Goal: Task Accomplishment & Management: Complete application form

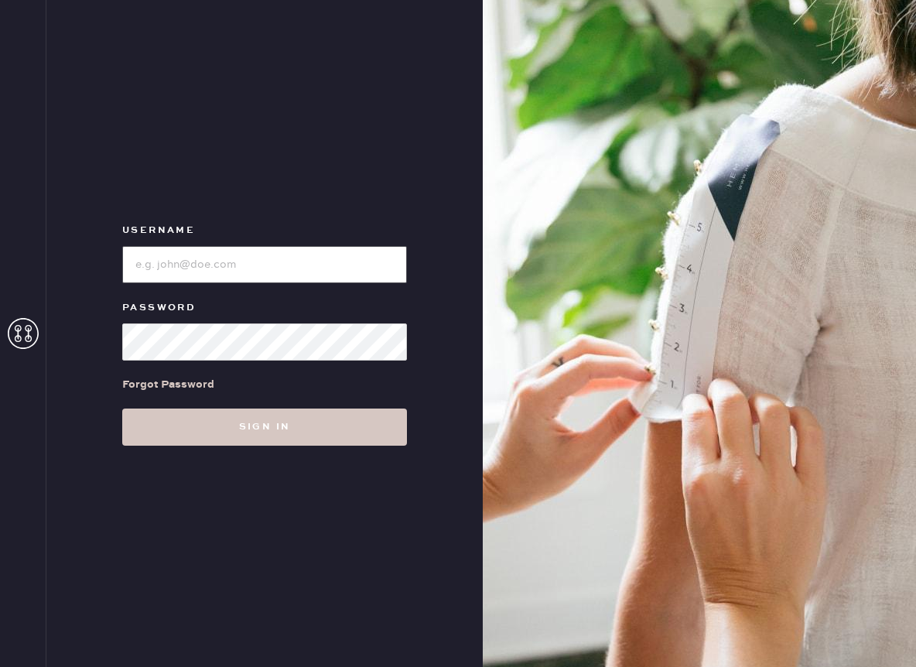
click at [303, 262] on input "loginName" at bounding box center [264, 264] width 285 height 37
type input "reformationnashville"
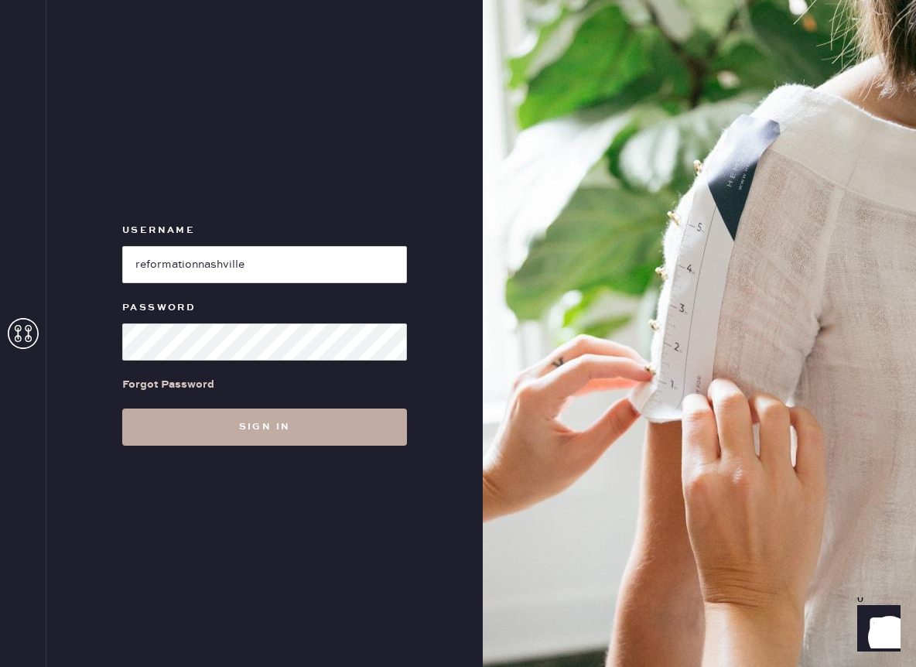
click at [206, 439] on button "Sign in" at bounding box center [264, 427] width 285 height 37
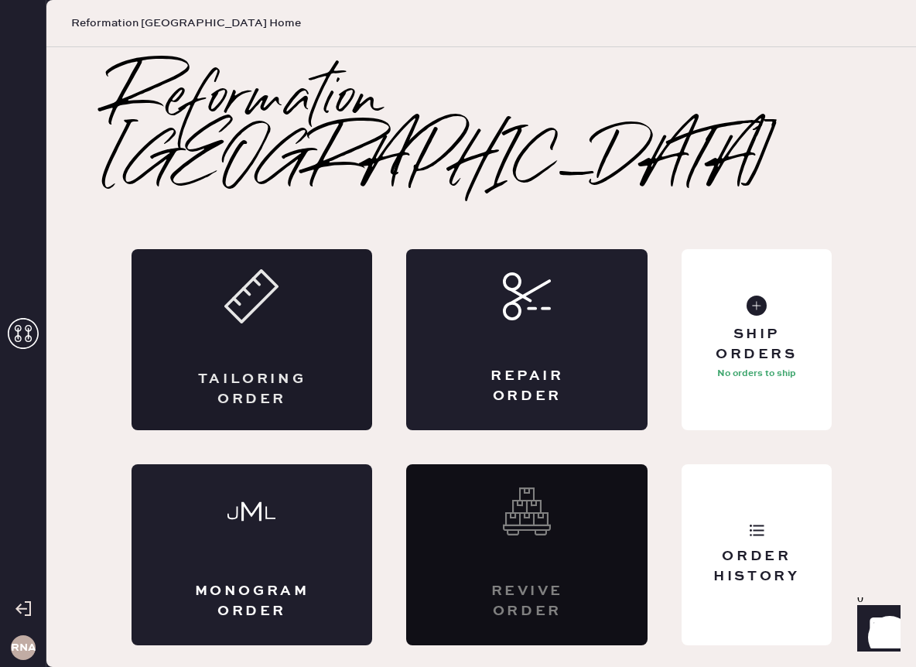
click at [306, 370] on div "Tailoring Order" at bounding box center [252, 389] width 118 height 39
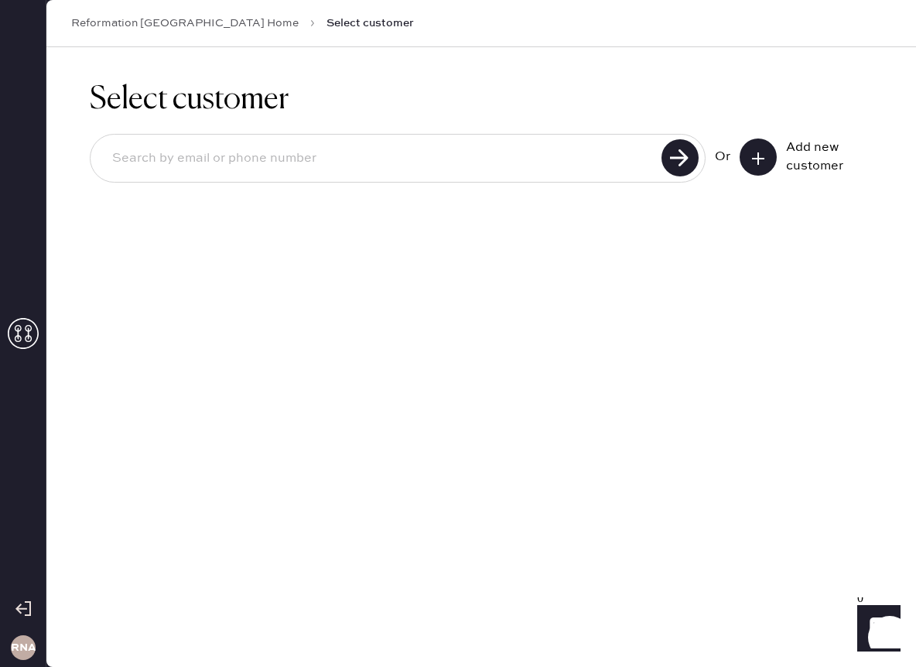
click at [213, 29] on link "Reformation [GEOGRAPHIC_DATA] Home" at bounding box center [185, 22] width 228 height 15
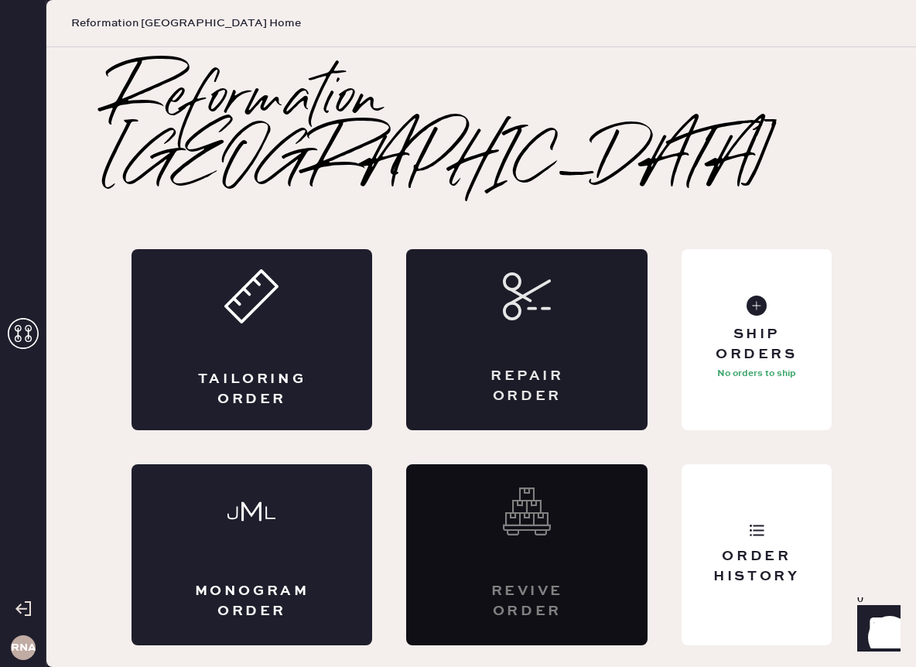
click at [492, 327] on div "Repair Order" at bounding box center [526, 339] width 241 height 181
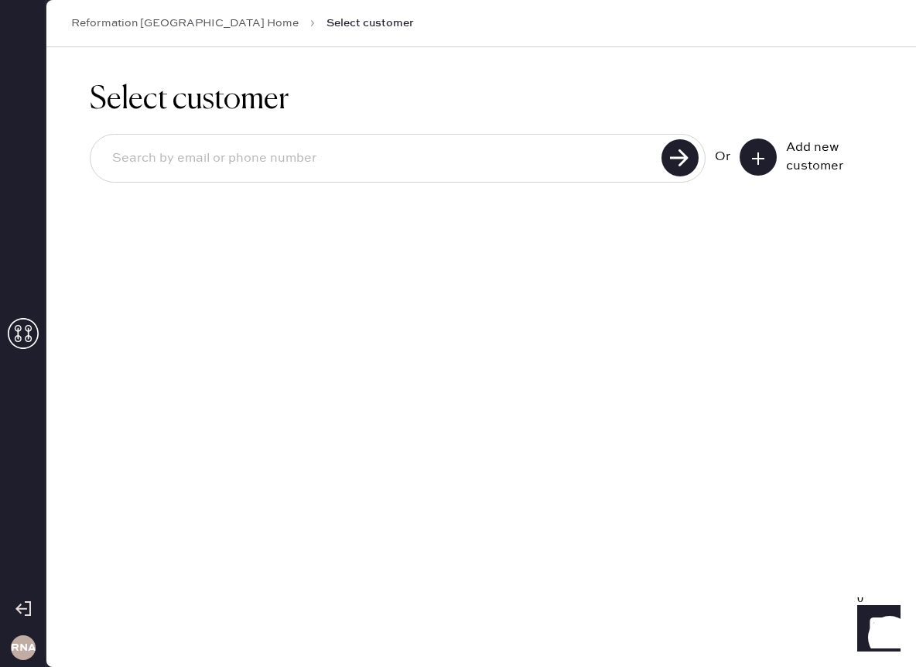
click at [200, 18] on link "Reformation [GEOGRAPHIC_DATA] Home" at bounding box center [185, 22] width 228 height 15
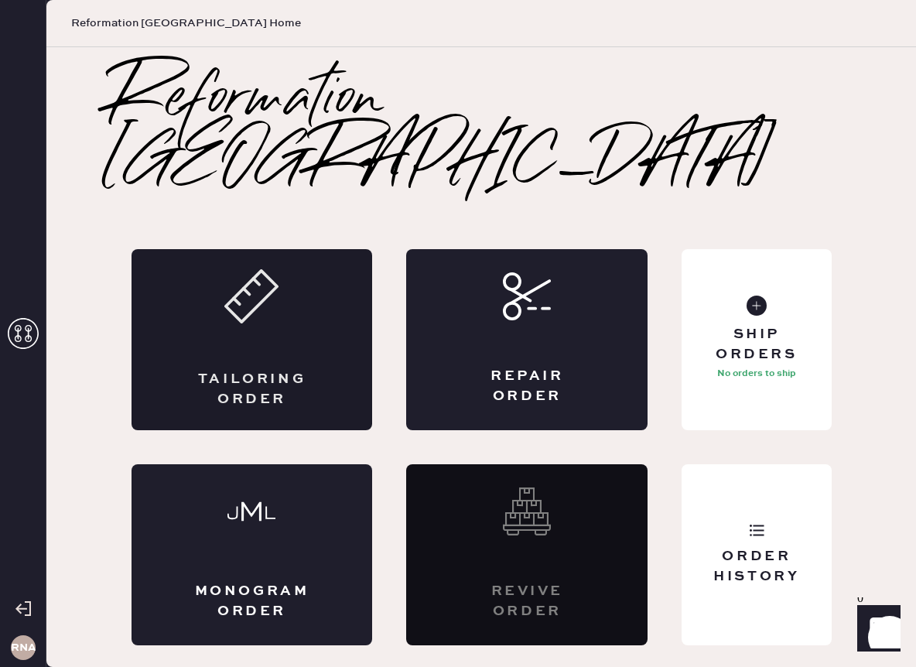
click at [244, 370] on div "Tailoring Order" at bounding box center [252, 389] width 118 height 39
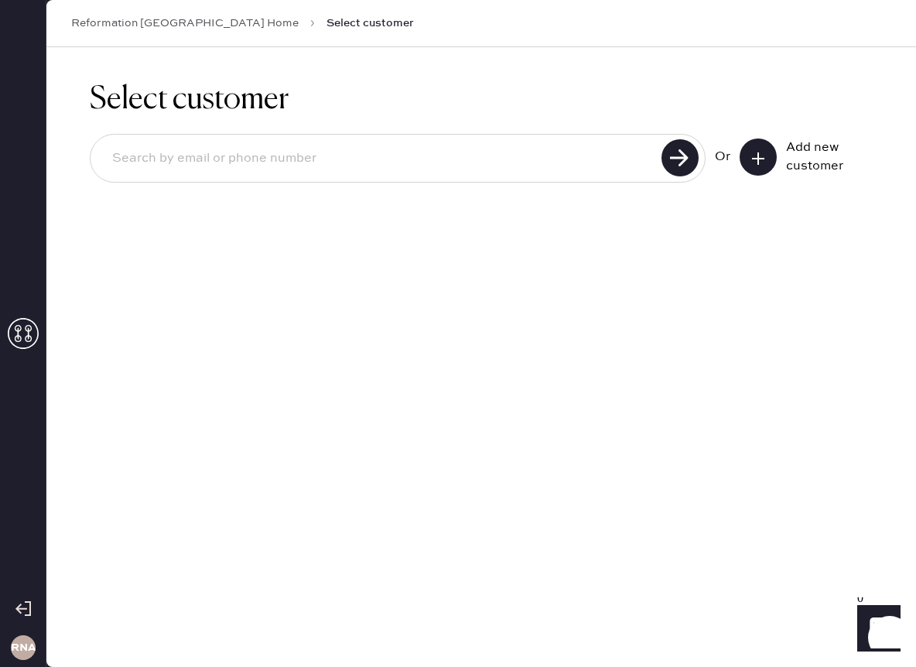
click at [207, 166] on input at bounding box center [378, 159] width 557 height 36
click at [242, 471] on div "Select customer Or Add new customer" at bounding box center [481, 357] width 870 height 620
click at [289, 167] on input at bounding box center [378, 159] width 557 height 36
click at [193, 533] on div "Select customer Or Add new customer" at bounding box center [481, 357] width 870 height 620
click at [220, 195] on div "Or Add new customer" at bounding box center [481, 159] width 783 height 83
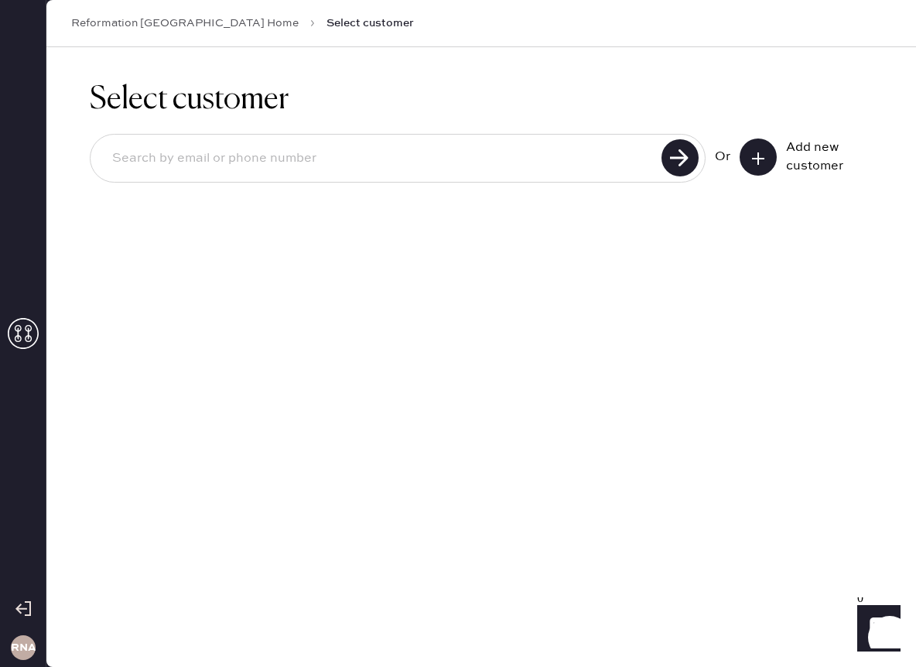
click at [220, 166] on input at bounding box center [378, 159] width 557 height 36
type input "madison.cori0324@gmail.com"
click at [689, 167] on use at bounding box center [680, 157] width 37 height 37
click at [753, 152] on icon at bounding box center [758, 158] width 15 height 15
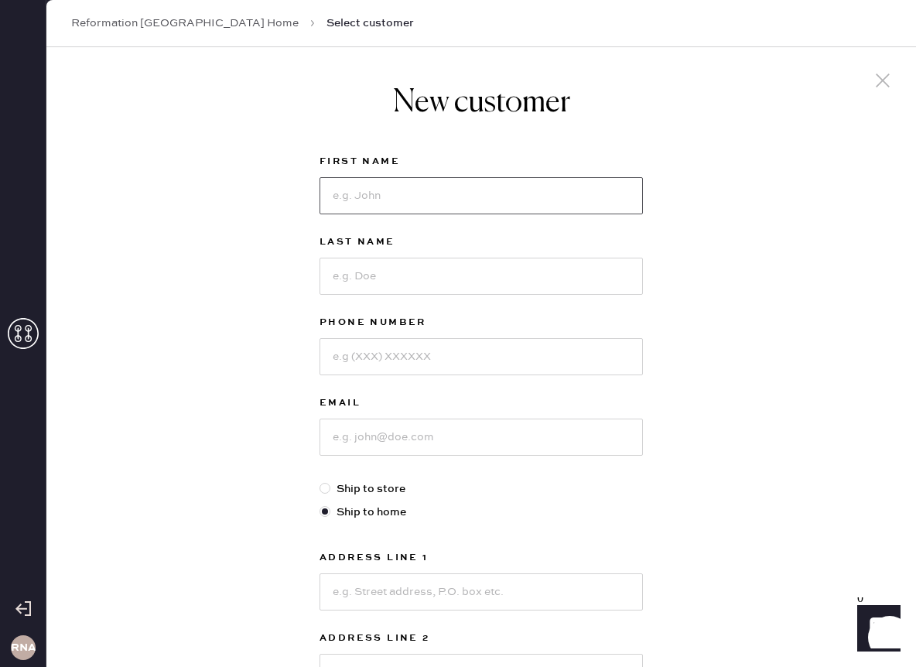
click at [471, 203] on input at bounding box center [482, 195] width 324 height 37
type input "Madison"
click at [466, 294] on input at bounding box center [482, 276] width 324 height 37
type input "Bierig"
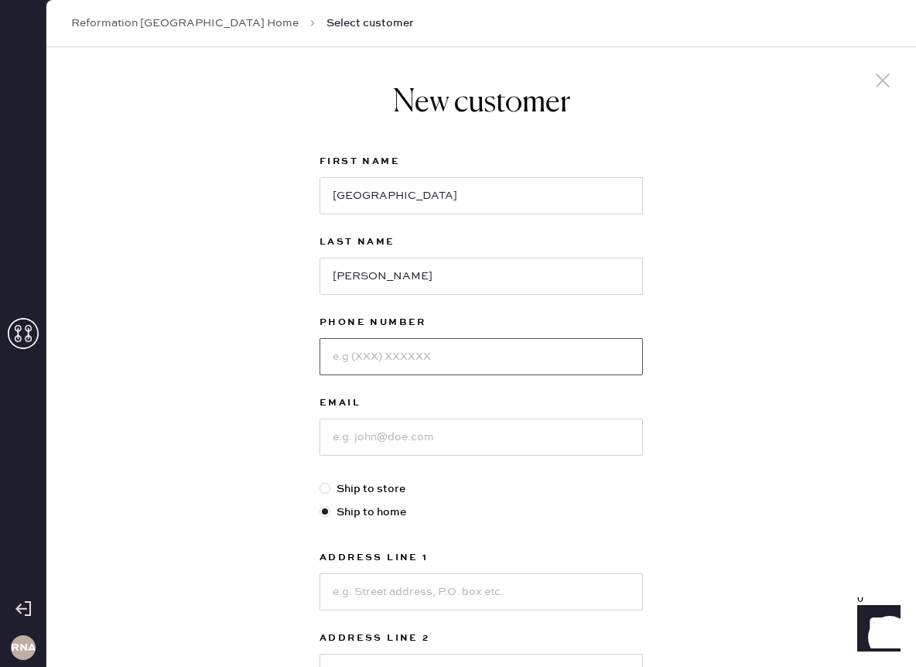
click at [443, 355] on input at bounding box center [482, 356] width 324 height 37
type input "9149604401"
click at [455, 429] on input at bounding box center [482, 437] width 324 height 37
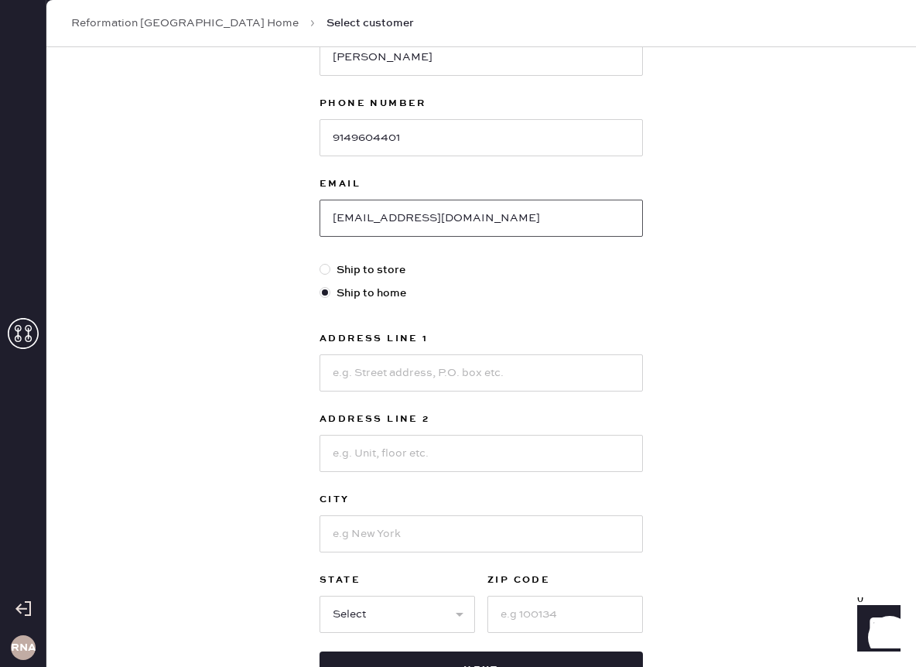
scroll to position [340, 0]
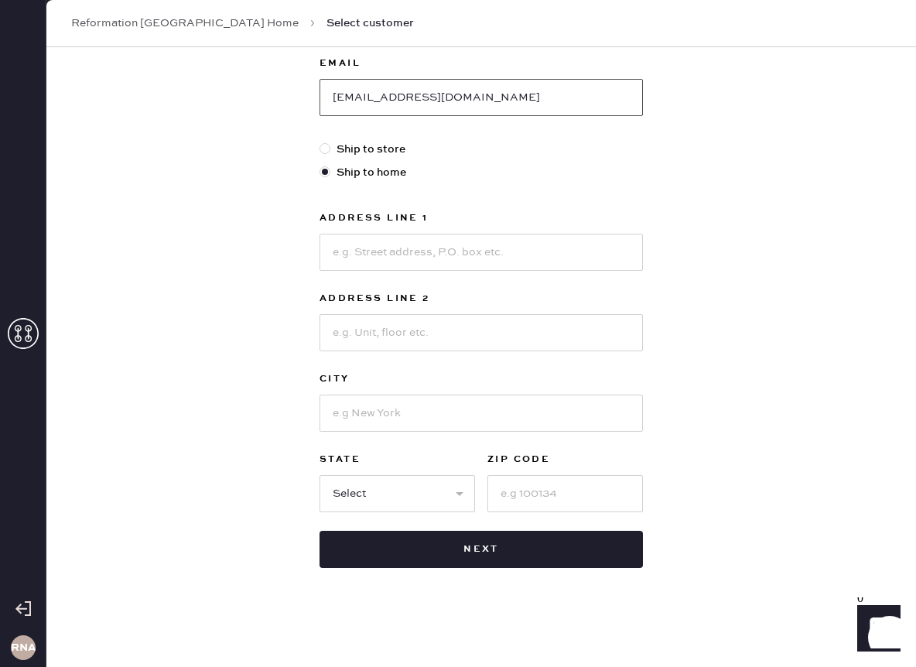
type input "madison.cori0324@gmail.com"
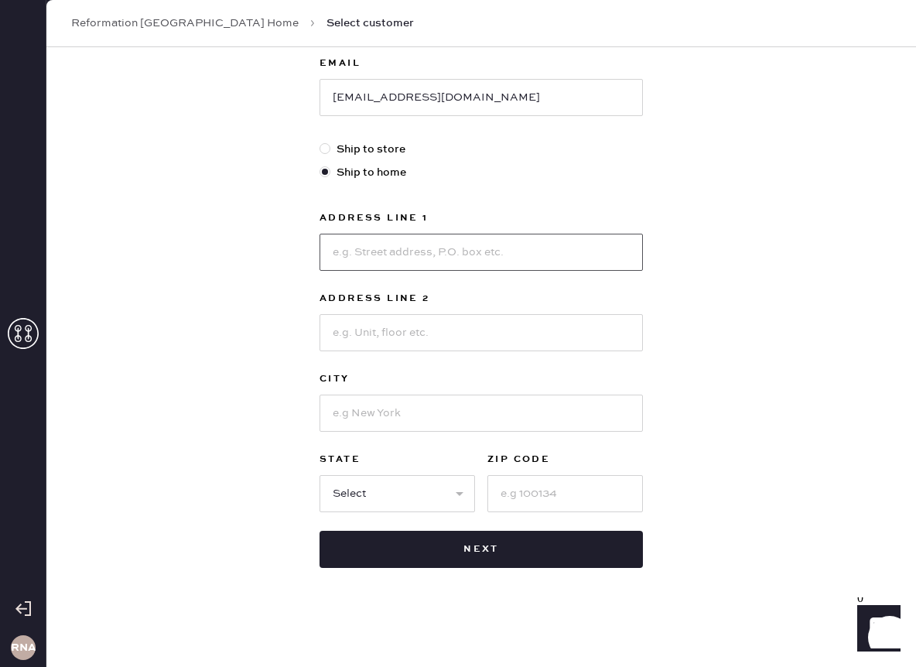
click at [421, 251] on input at bounding box center [482, 252] width 324 height 37
type input "5516 Hardeman Springs Blvd"
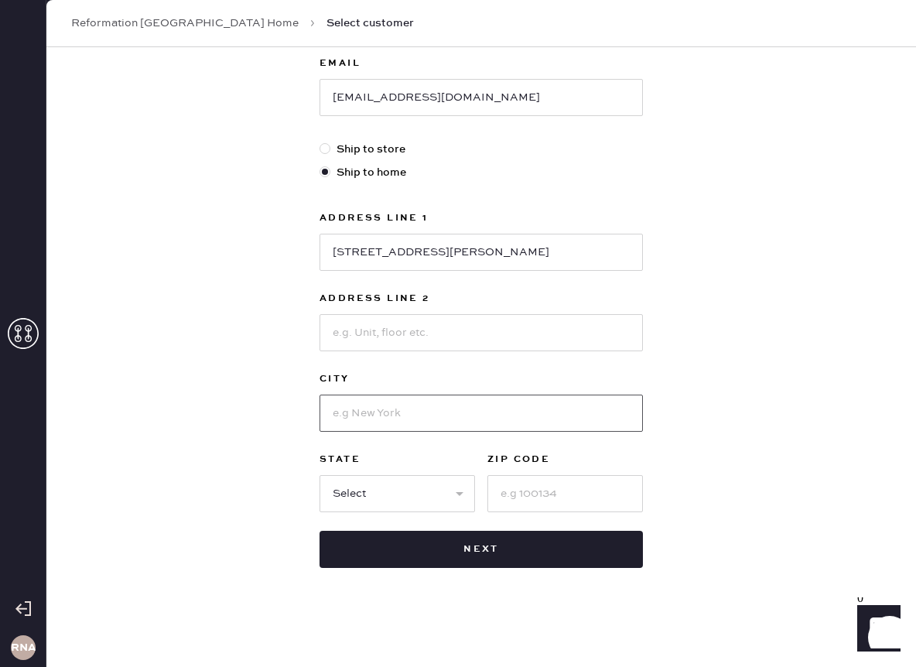
click at [409, 413] on input at bounding box center [482, 413] width 324 height 37
type input "Arrington"
click at [428, 488] on select "Select AK AL AR AZ CA CO CT DC DE FL GA HI IA ID IL IN KS KY LA MA MD ME MI MN …" at bounding box center [398, 493] width 156 height 37
select select "TN"
click at [487, 498] on div "State Select AK AL AR AZ CA CO CT DC DE FL GA HI IA ID IL IN KS KY LA MA MD ME …" at bounding box center [482, 481] width 324 height 62
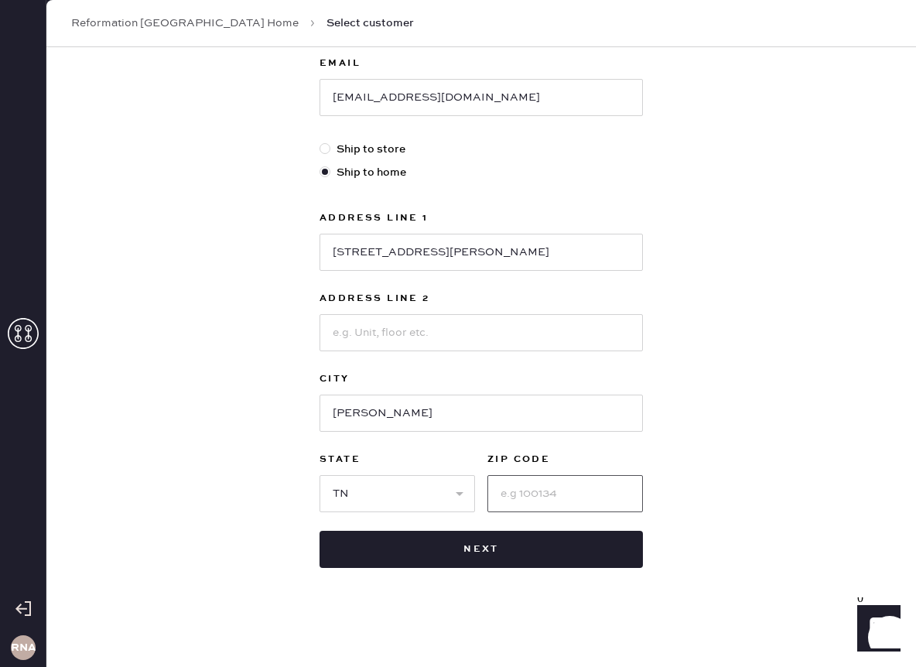
click at [528, 492] on input at bounding box center [566, 493] width 156 height 37
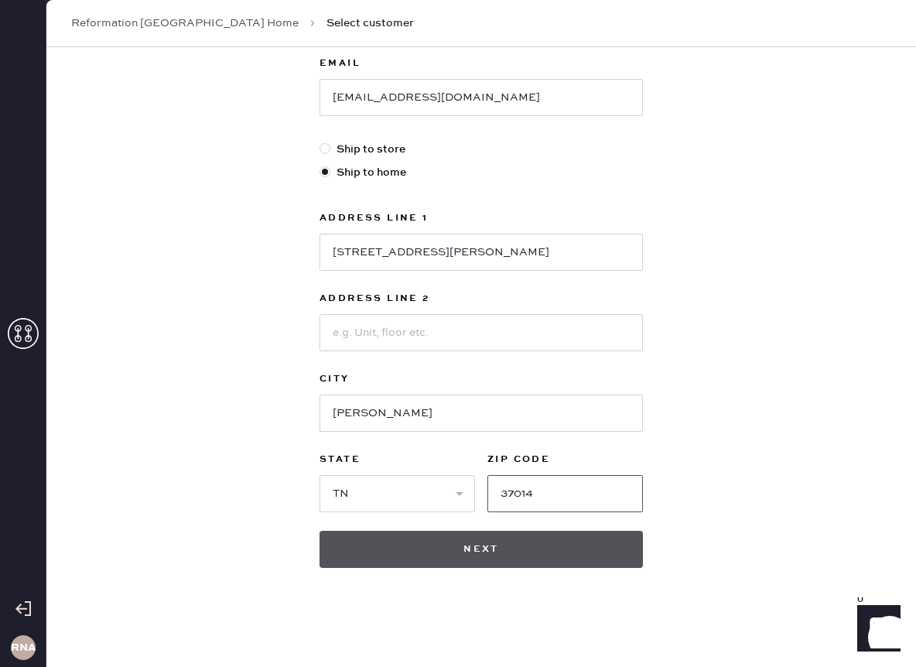
type input "37014"
click at [506, 540] on button "Next" at bounding box center [482, 549] width 324 height 37
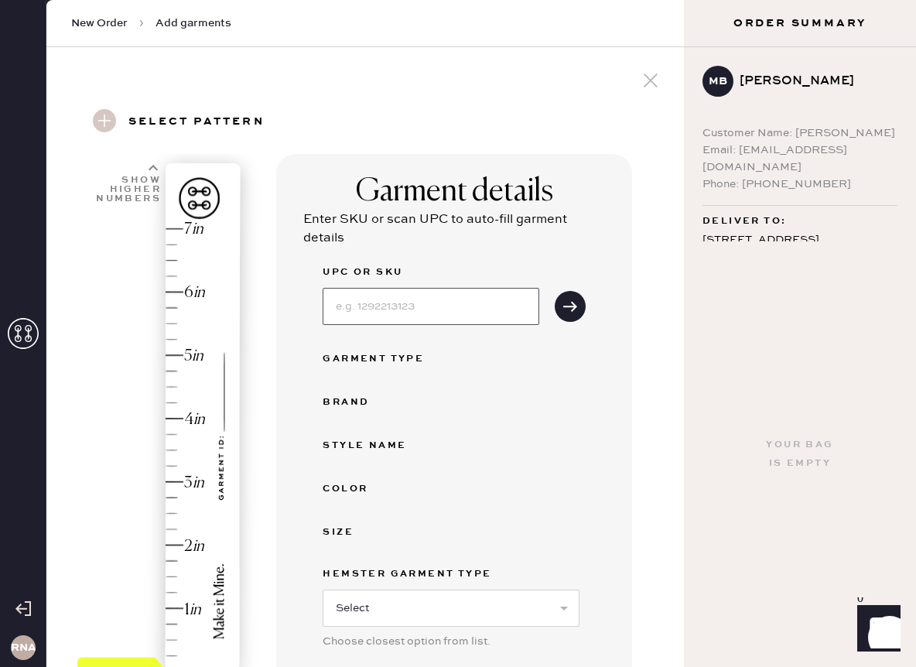
click at [461, 304] on input at bounding box center [431, 306] width 217 height 37
click at [564, 434] on div "UPC or SKU Garment Type Brand Style name Color Size Hemster Garment Type Select…" at bounding box center [454, 496] width 263 height 467
click at [490, 600] on select "Select Basic Skirt Jeans Leggings Pants Shorts Basic Sleeved Dress Basic Sleeve…" at bounding box center [451, 608] width 257 height 37
select select "13"
click at [392, 323] on input at bounding box center [431, 306] width 217 height 37
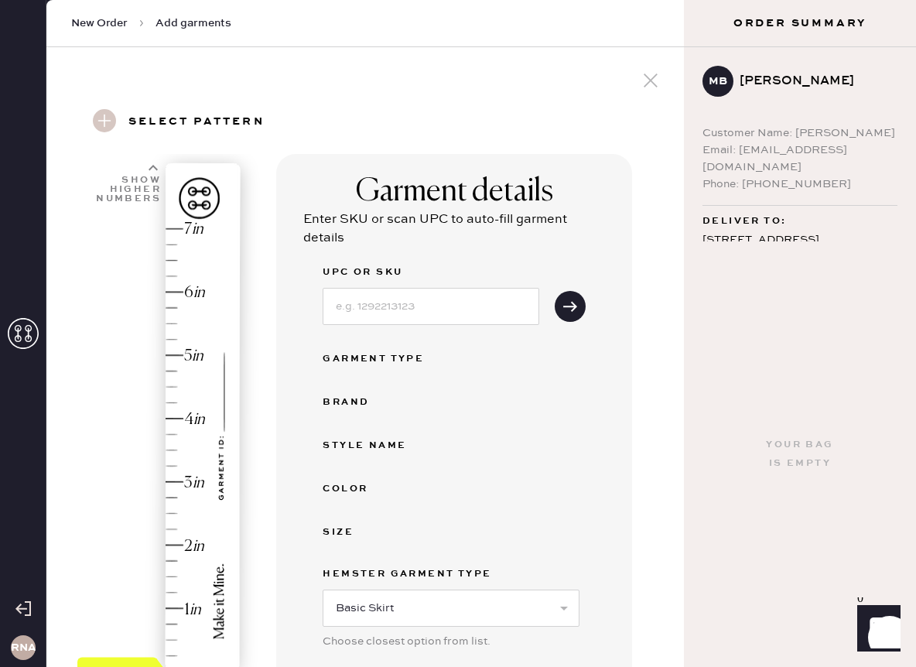
click at [282, 399] on div "Garment details Enter SKU or scan UPC to auto-fill garment details UPC or SKU G…" at bounding box center [454, 470] width 356 height 633
click at [413, 316] on input at bounding box center [431, 306] width 217 height 37
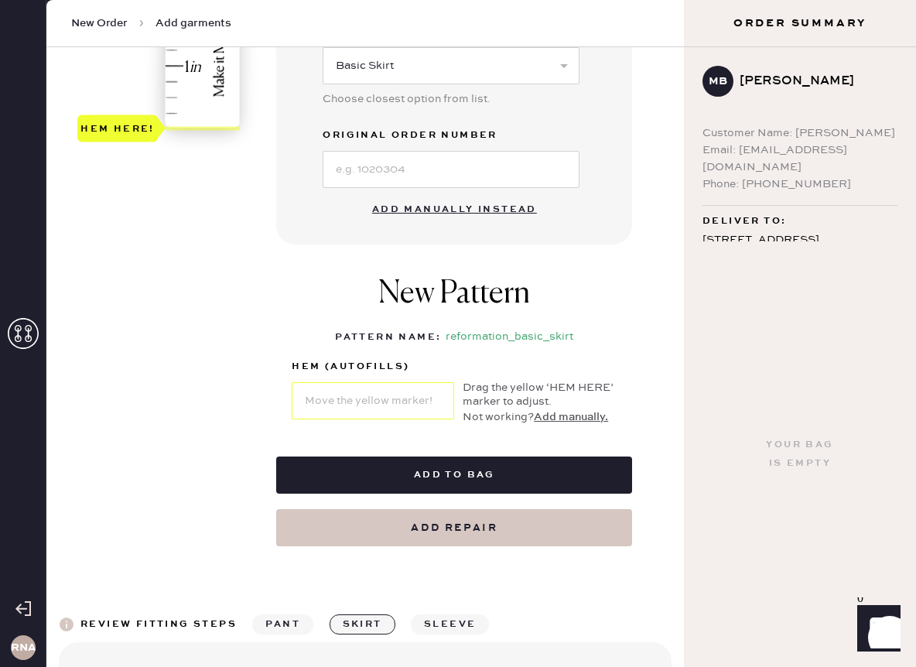
scroll to position [557, 0]
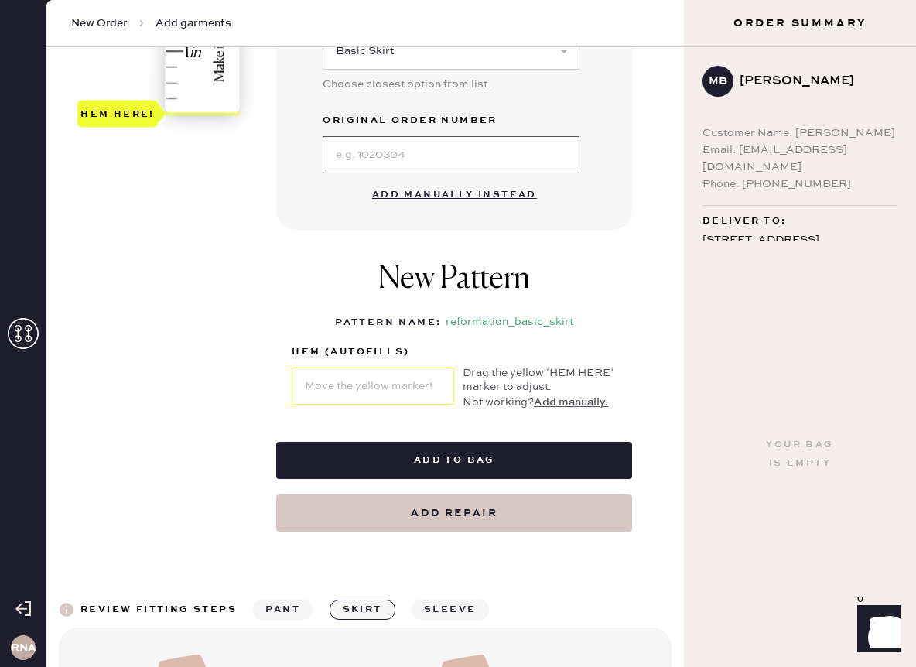
click at [396, 142] on input at bounding box center [451, 154] width 257 height 37
type input "S32450891"
click at [550, 277] on div "New Pattern Pattern Name : reformation_basic_skirt 1 in 2 in 3 in 4 in Show hig…" at bounding box center [454, 335] width 356 height 181
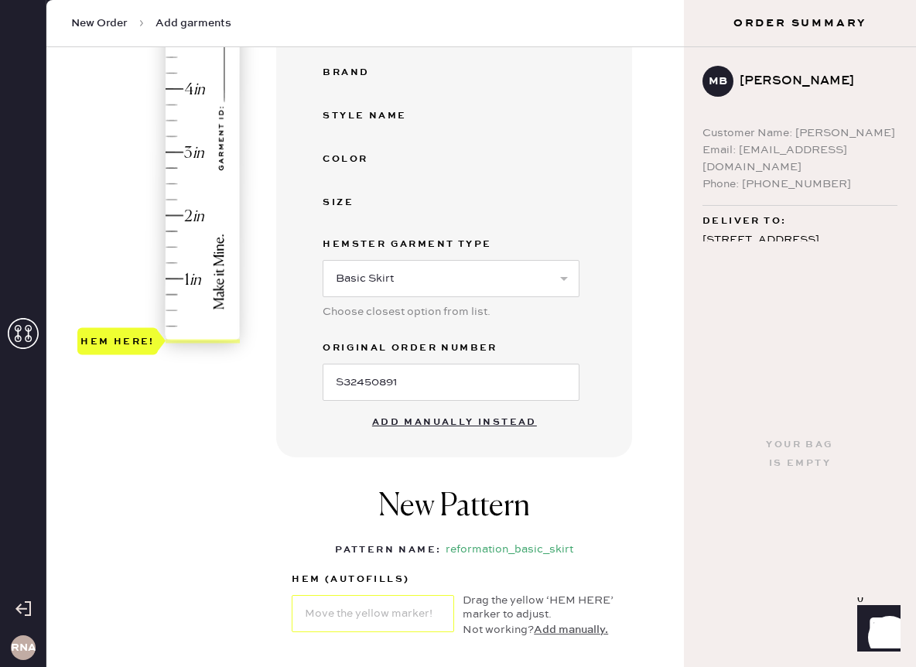
scroll to position [312, 0]
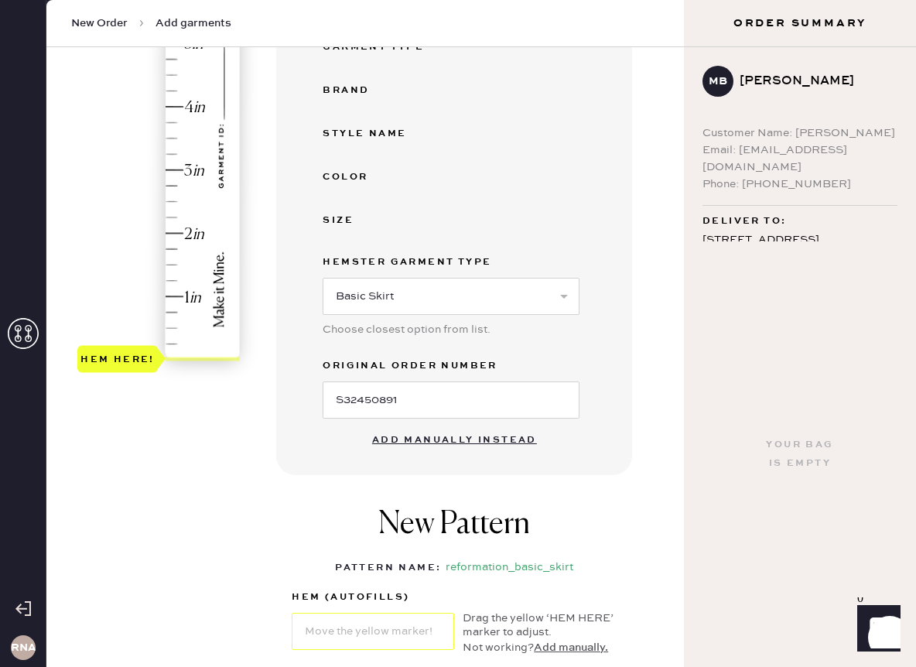
click at [348, 218] on div "Size" at bounding box center [385, 220] width 124 height 19
click at [331, 221] on div "Size" at bounding box center [385, 220] width 124 height 19
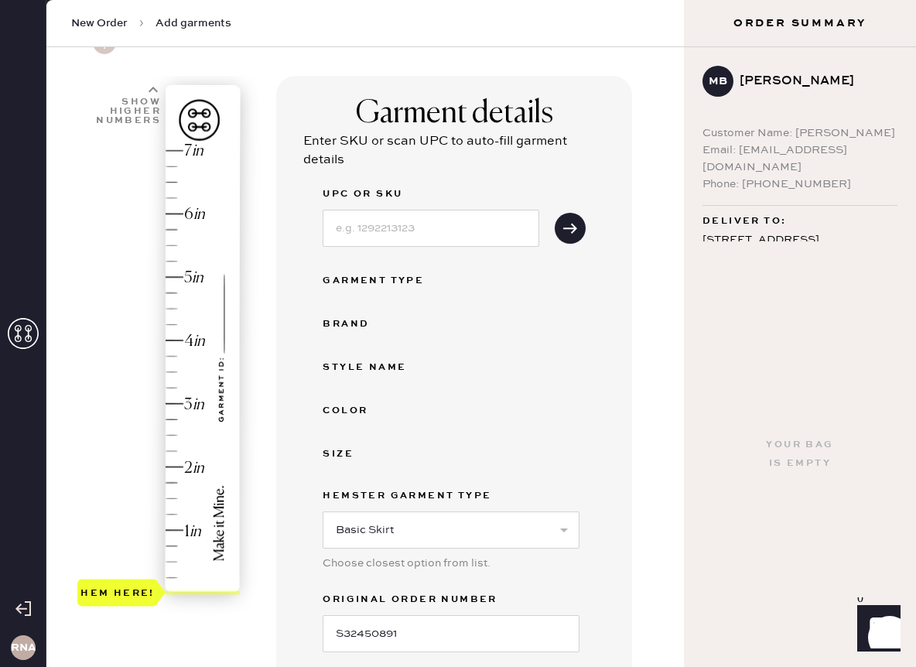
scroll to position [68, 0]
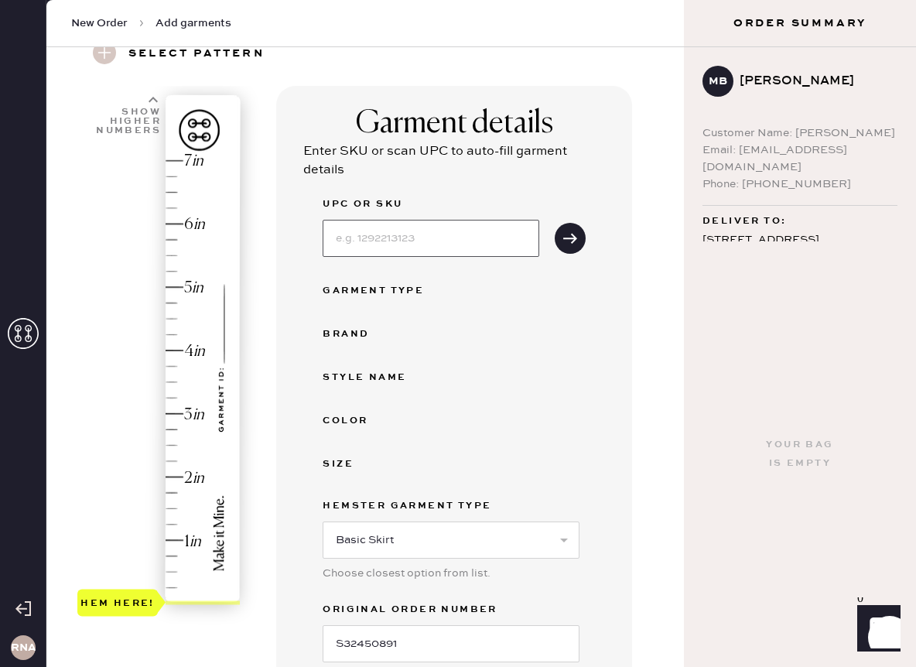
click at [361, 233] on input at bounding box center [431, 238] width 217 height 37
click at [570, 245] on icon "submit" at bounding box center [570, 238] width 15 height 15
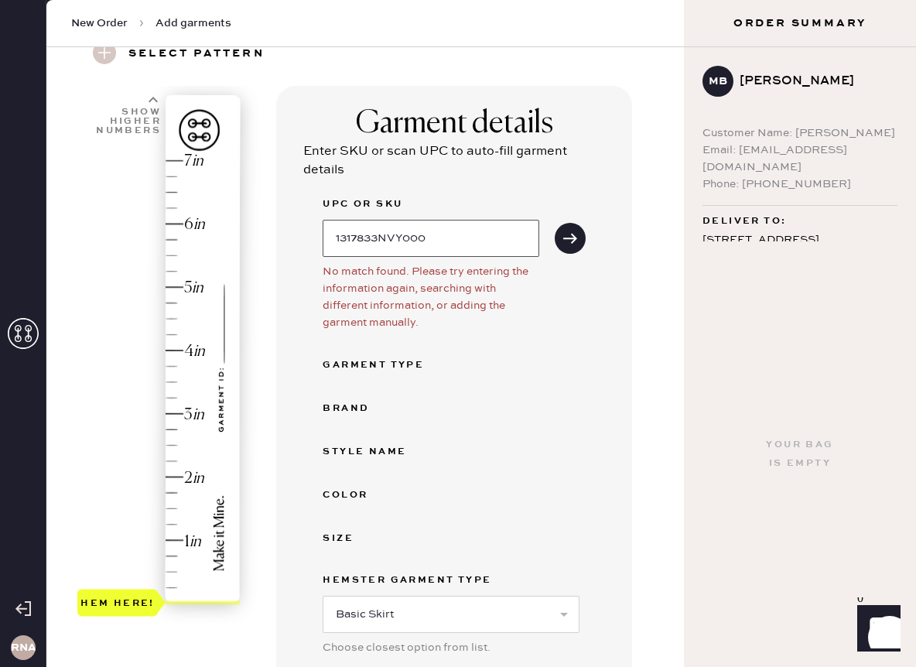
click at [457, 238] on input "1317833NVY000" at bounding box center [431, 238] width 217 height 37
click at [559, 239] on button "submit" at bounding box center [570, 238] width 31 height 31
click at [572, 236] on icon "submit" at bounding box center [570, 238] width 15 height 15
click at [466, 235] on input "1317833NVY000" at bounding box center [431, 238] width 217 height 37
type input "1317833nvy000"
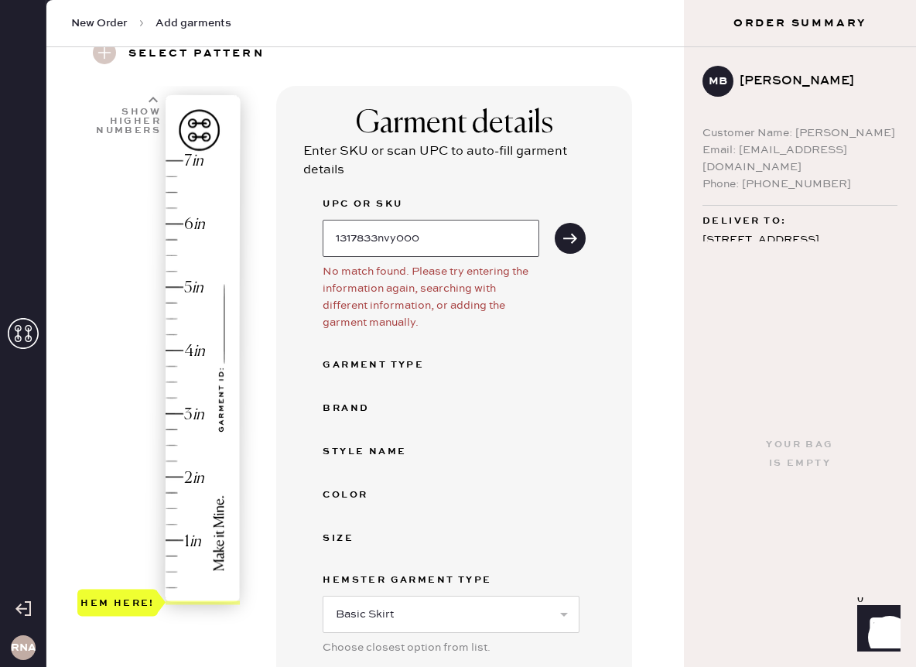
click at [555, 223] on button "submit" at bounding box center [570, 238] width 31 height 31
click at [573, 245] on icon "submit" at bounding box center [570, 238] width 15 height 15
click at [444, 244] on input "1317833nvy000" at bounding box center [431, 238] width 217 height 37
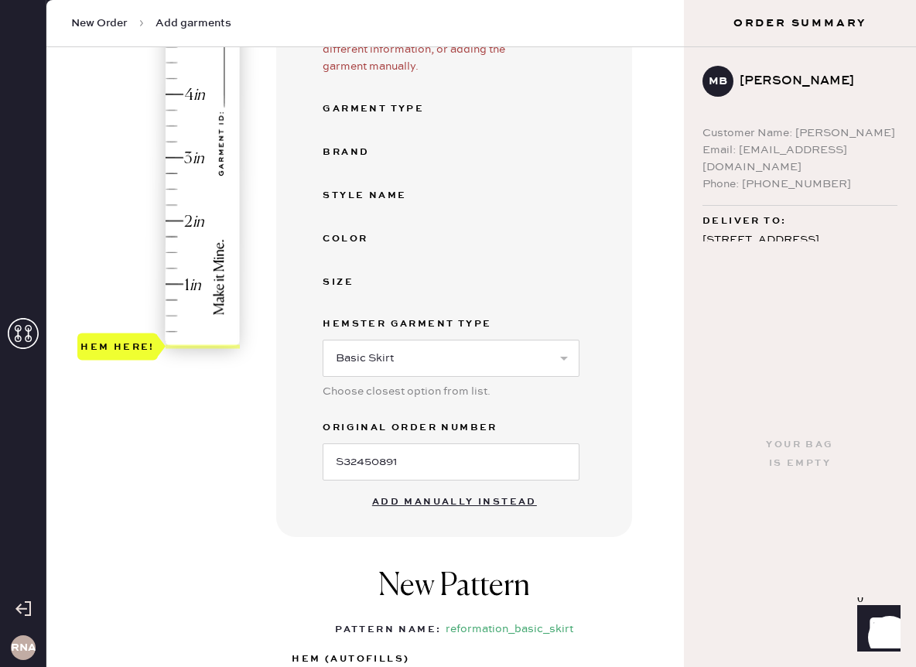
scroll to position [337, 0]
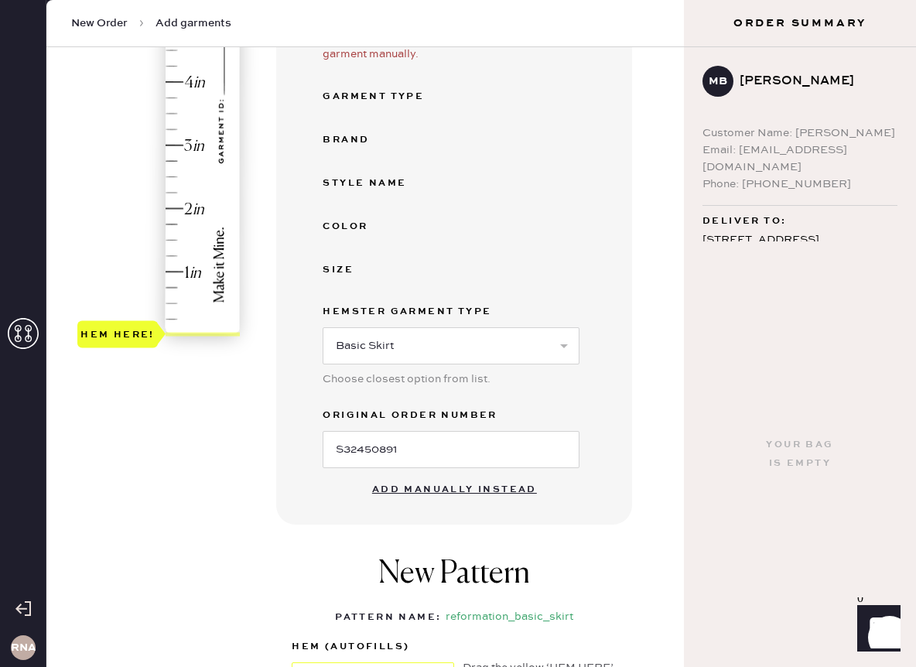
click at [430, 490] on button "Add manually instead" at bounding box center [454, 489] width 183 height 31
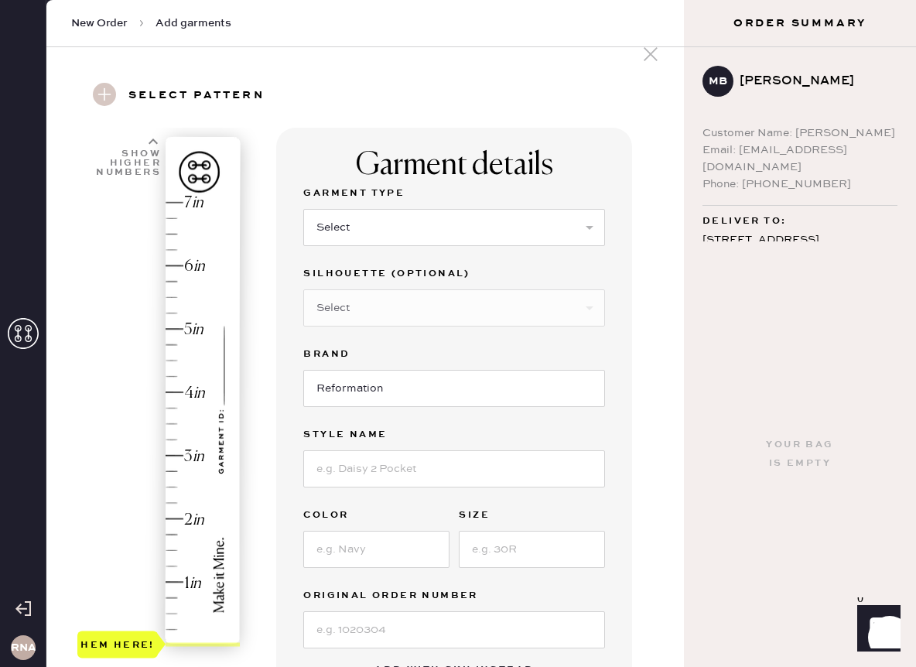
scroll to position [12, 0]
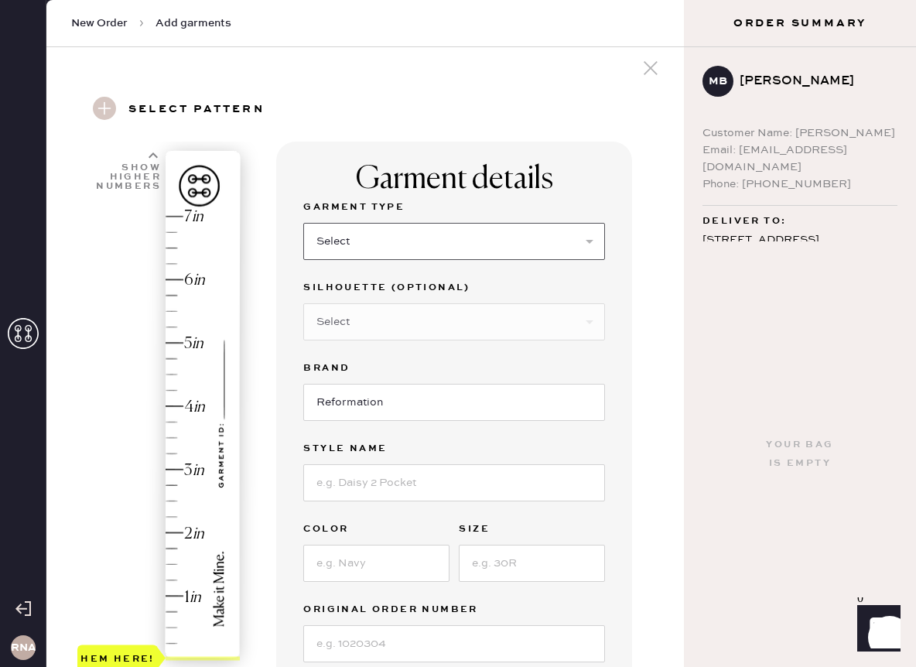
click at [378, 240] on select "Select Basic Skirt Jeans Leggings Pants Shorts Basic Sleeved Dress Basic Sleeve…" at bounding box center [454, 241] width 302 height 37
select select "13"
click at [376, 314] on select "Select Maxi Skirt Midi Skirt Mini Skirt Other" at bounding box center [454, 321] width 302 height 37
select select "21"
click at [358, 487] on input at bounding box center [454, 482] width 302 height 37
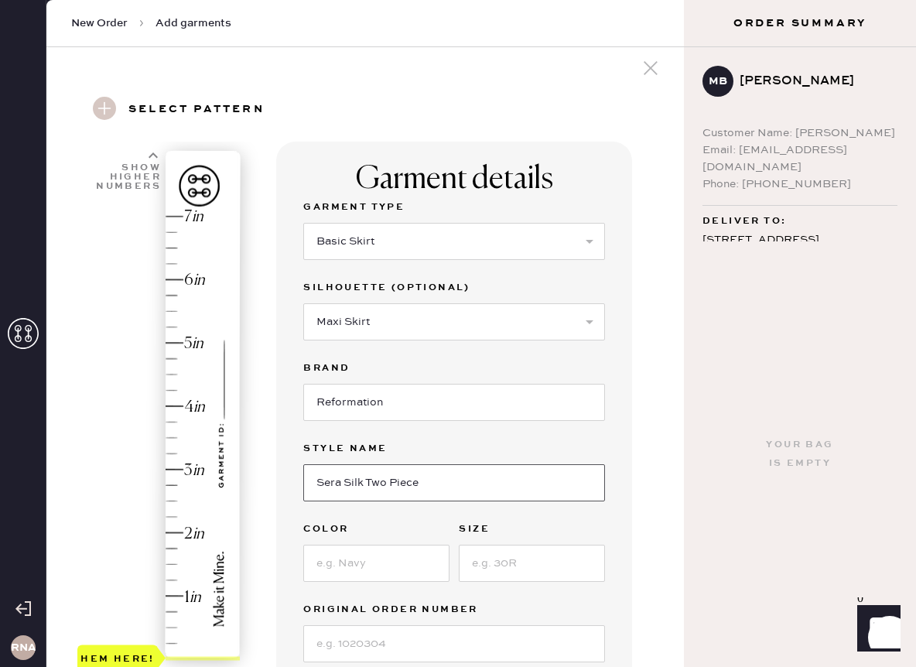
type input "Sera Silk Two Piece"
click at [378, 570] on input at bounding box center [376, 563] width 146 height 37
type input "navy"
click at [511, 566] on input at bounding box center [532, 563] width 146 height 37
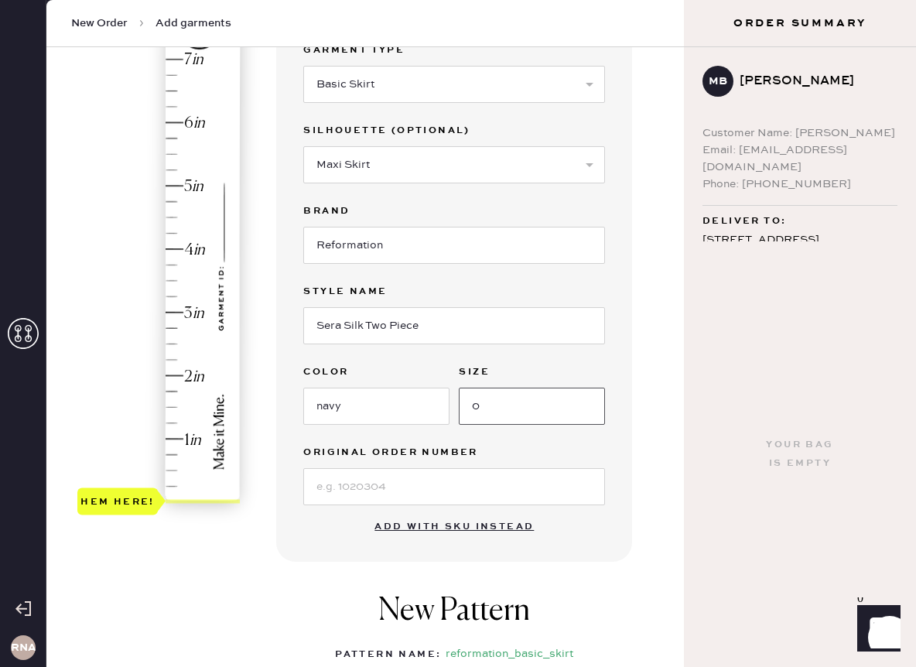
scroll to position [193, 0]
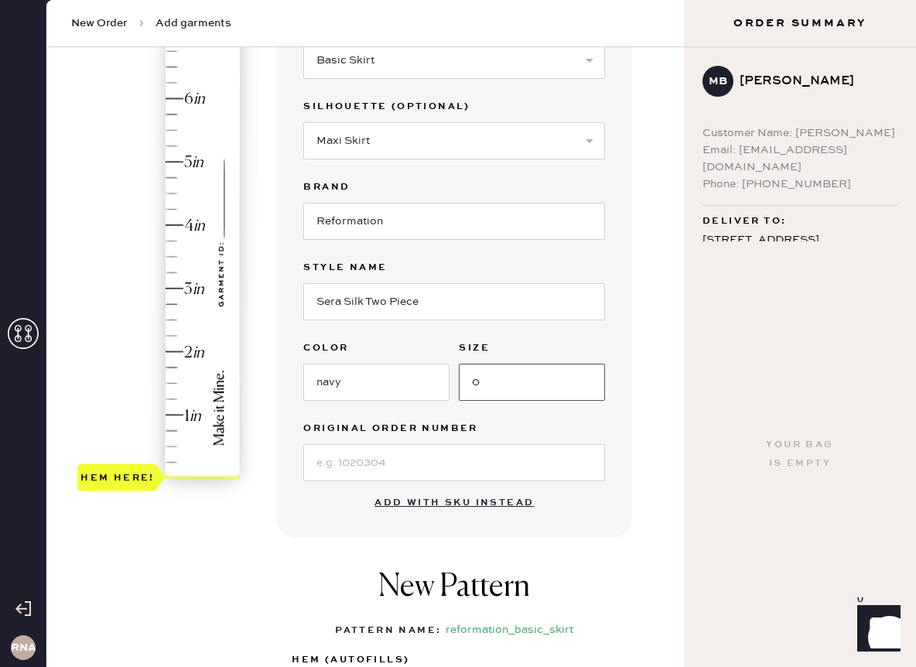
type input "0"
click at [476, 459] on input at bounding box center [454, 462] width 302 height 37
type input "S32450891"
click at [501, 536] on div "Garment details Garment Type Select Basic Skirt Jeans Leggings Pants Shorts Bas…" at bounding box center [454, 249] width 356 height 577
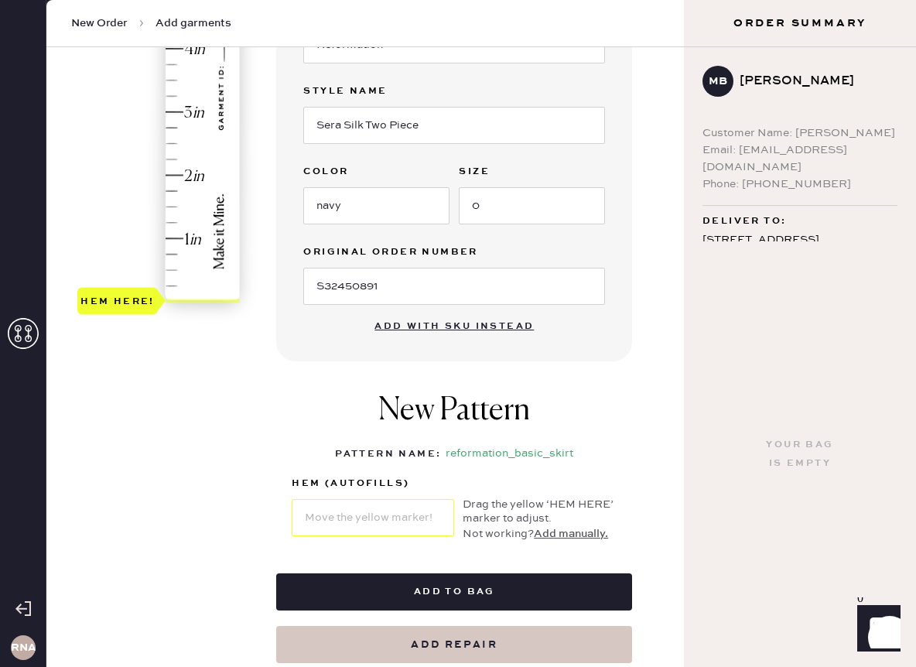
scroll to position [366, 0]
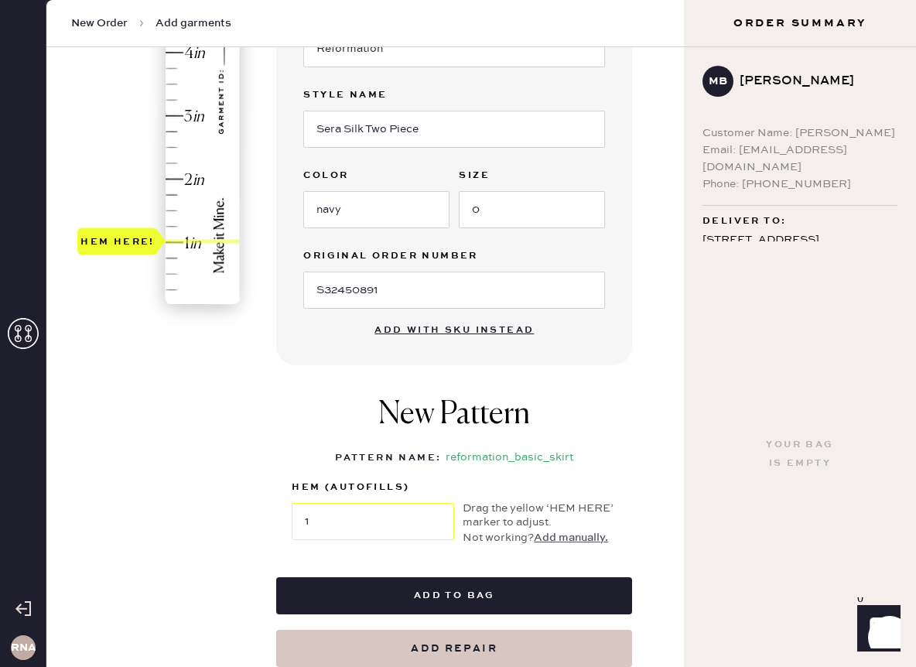
type input "1.25"
drag, startPoint x: 104, startPoint y: 310, endPoint x: 107, endPoint y: 238, distance: 72.0
click at [107, 238] on div "Hem here!" at bounding box center [117, 226] width 80 height 27
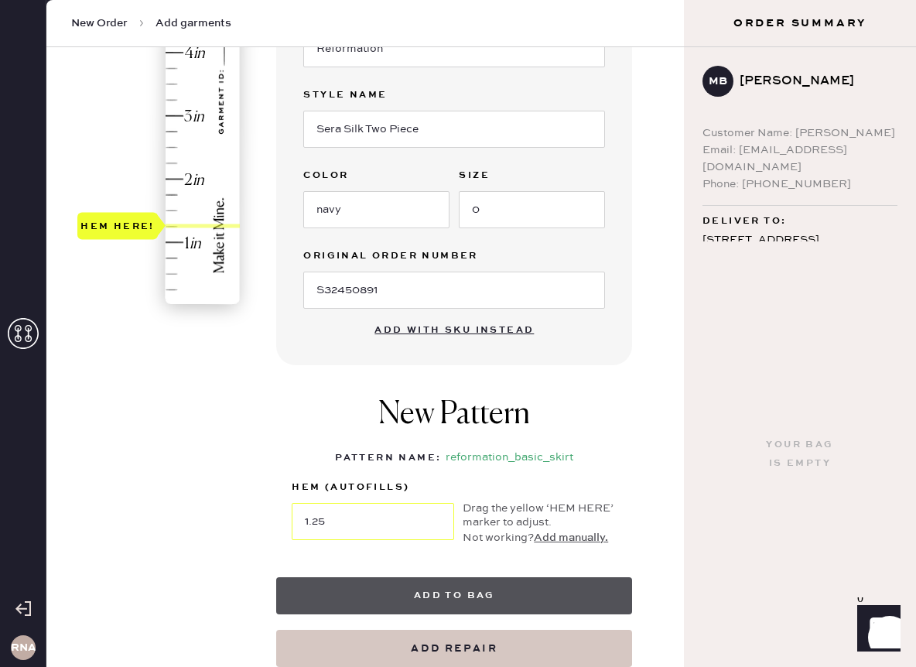
click at [364, 591] on button "Add to bag" at bounding box center [454, 595] width 356 height 37
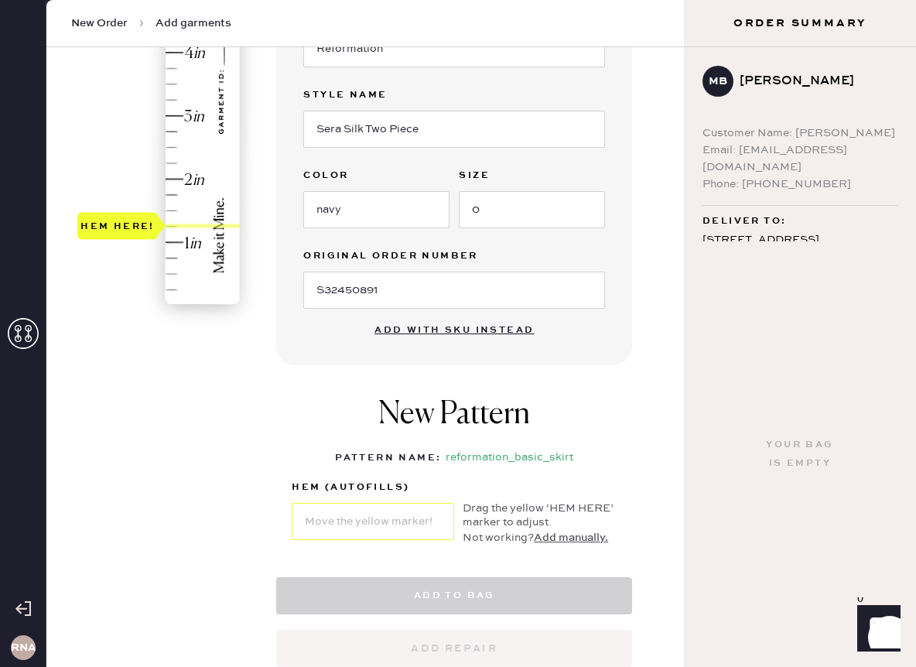
select select "13"
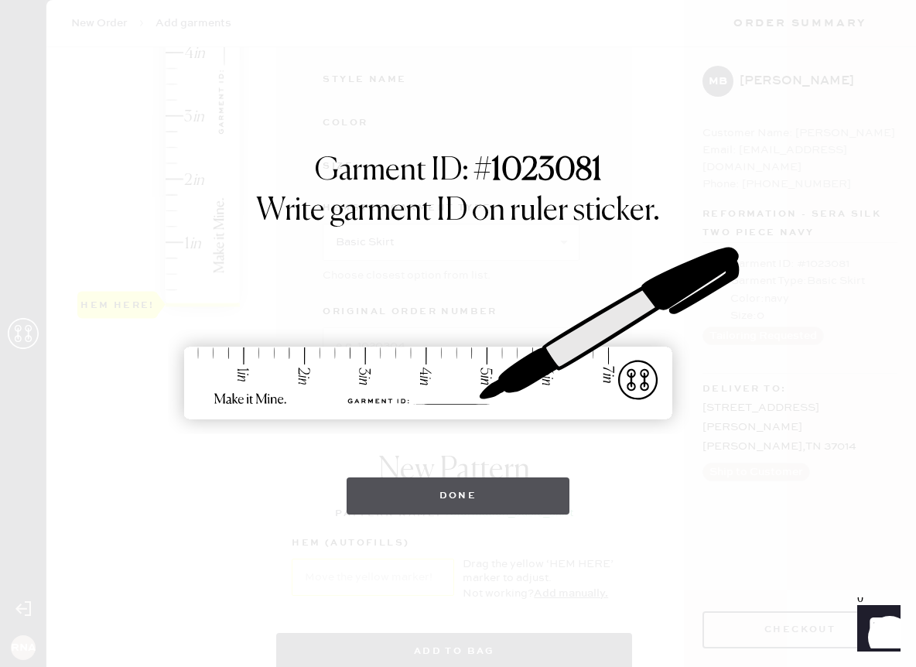
click at [406, 506] on button "Done" at bounding box center [459, 496] width 224 height 37
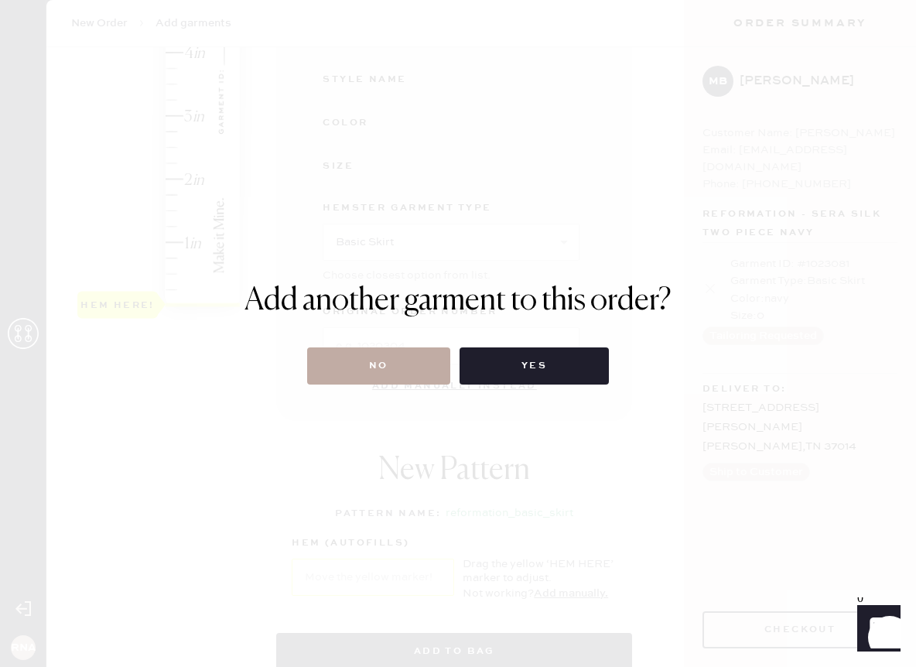
click at [409, 372] on button "No" at bounding box center [378, 366] width 143 height 37
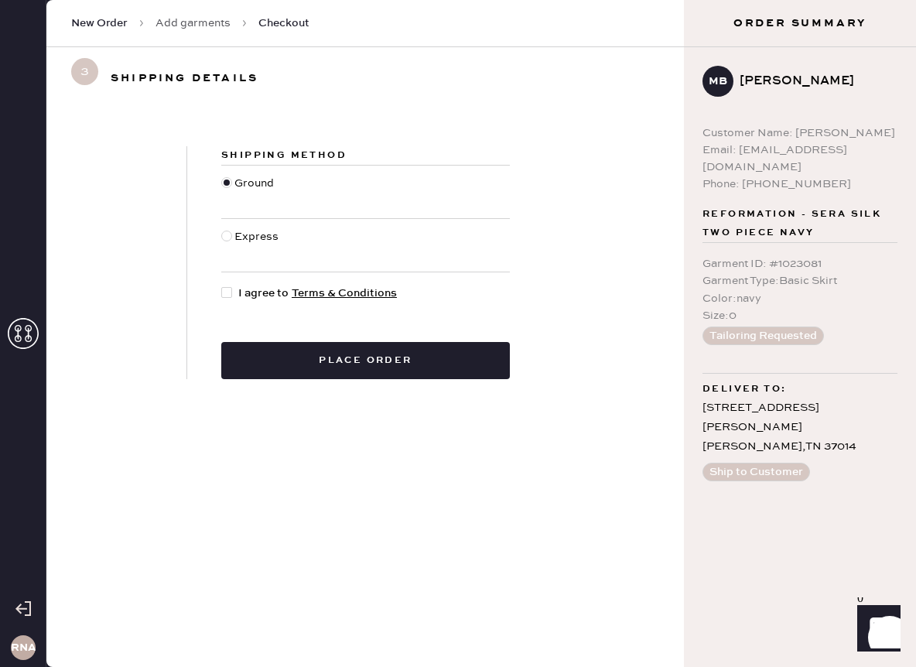
click at [231, 296] on div at bounding box center [226, 292] width 11 height 11
click at [222, 286] on input "I agree to Terms & Conditions" at bounding box center [221, 285] width 1 height 1
checkbox input "true"
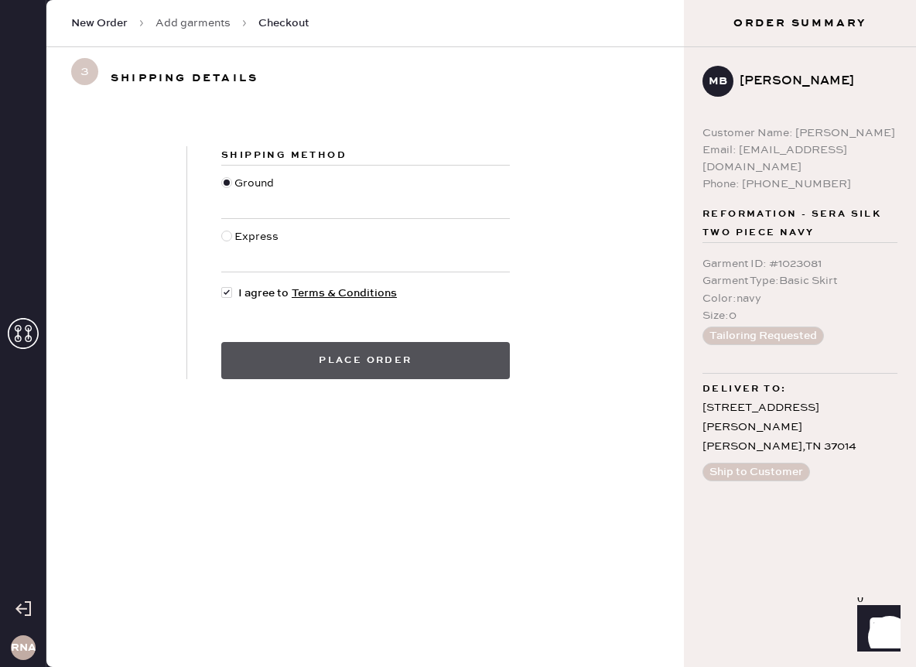
click at [300, 361] on button "Place order" at bounding box center [365, 360] width 289 height 37
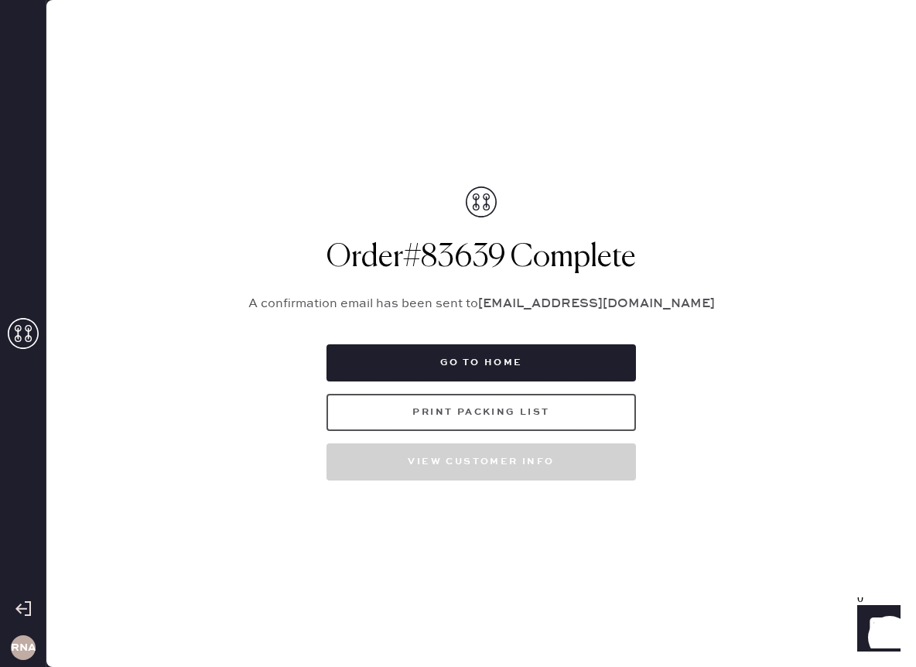
click at [480, 416] on button "Print Packing List" at bounding box center [482, 412] width 310 height 37
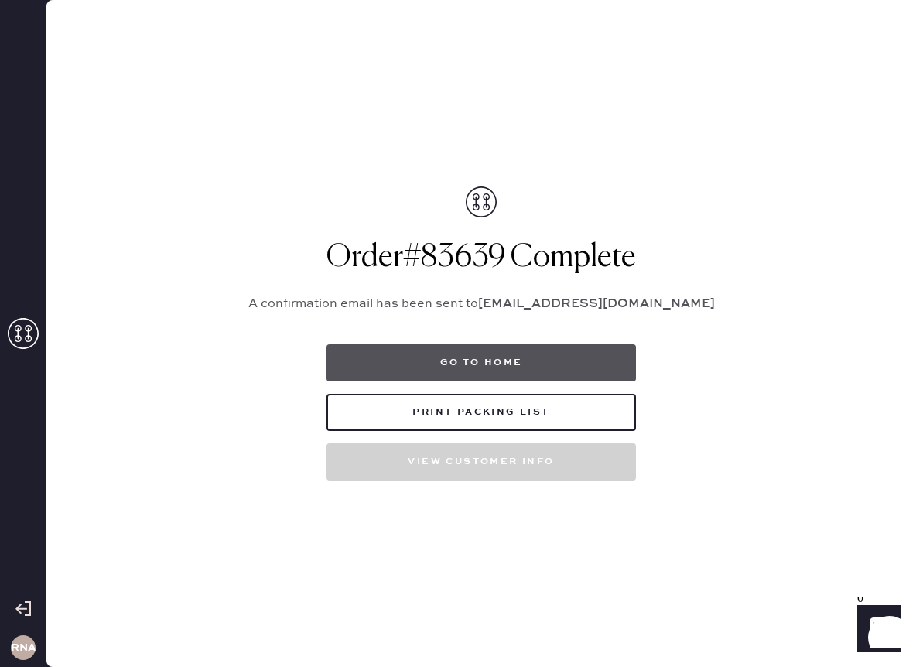
click at [535, 359] on button "Go to home" at bounding box center [482, 362] width 310 height 37
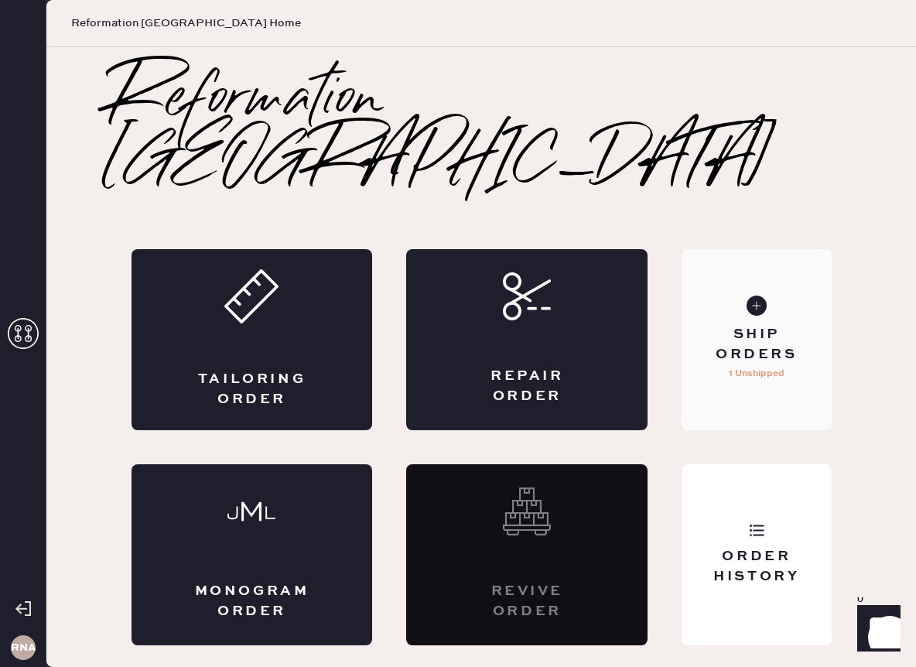
click at [781, 325] on div "Ship Orders" at bounding box center [756, 344] width 125 height 39
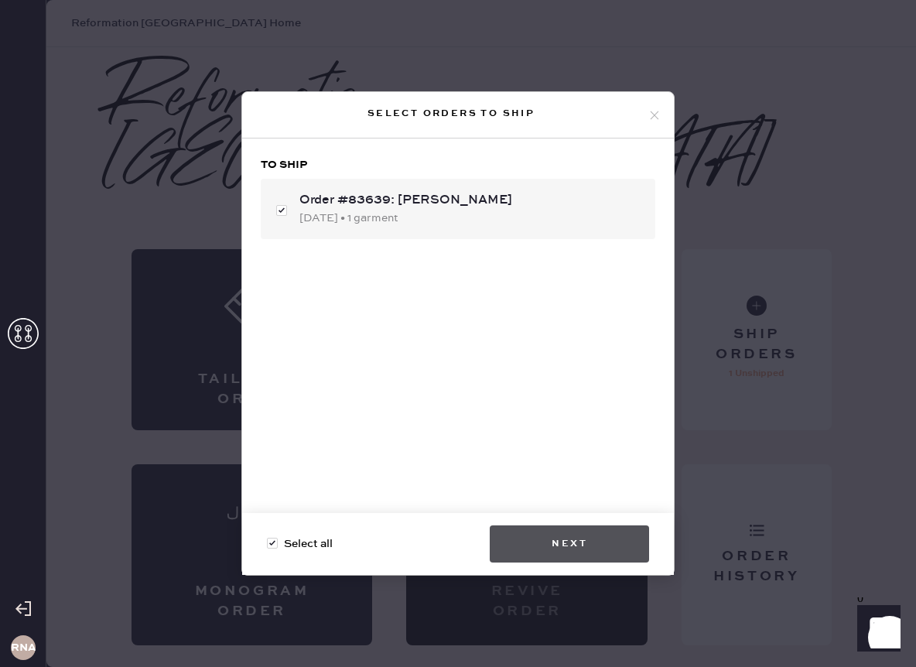
click at [592, 538] on button "Next" at bounding box center [569, 544] width 159 height 37
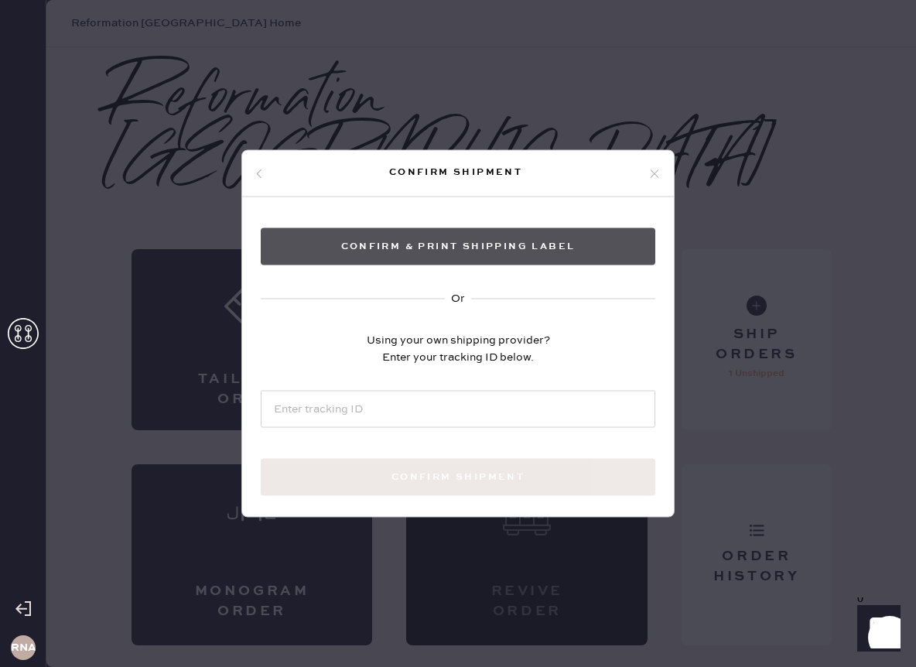
click at [545, 248] on button "Confirm & Print shipping label" at bounding box center [458, 246] width 395 height 37
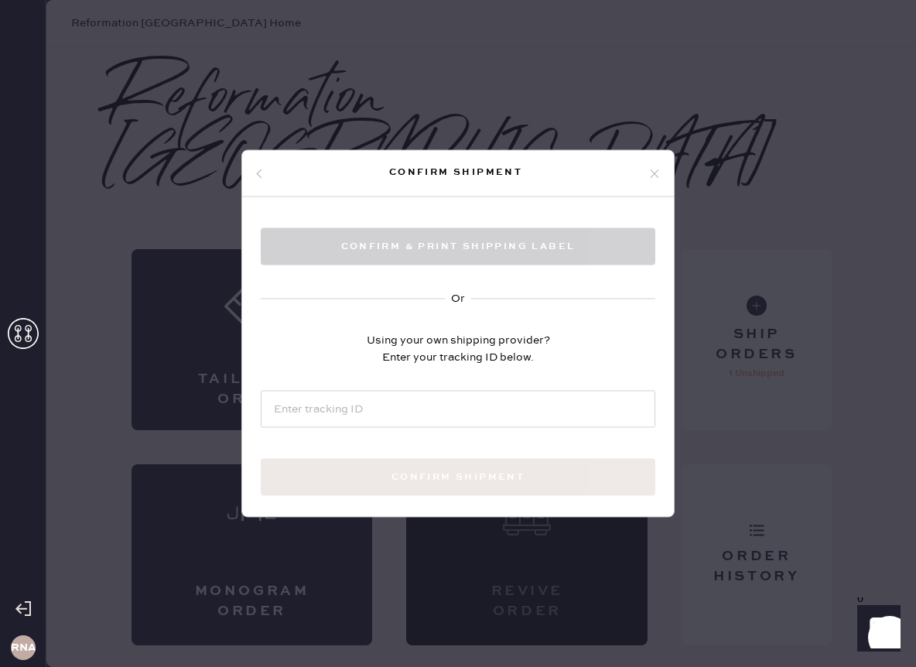
click at [598, 330] on div "Confirm & Print shipping label Or Using your own shipping provider? Enter your …" at bounding box center [458, 380] width 432 height 366
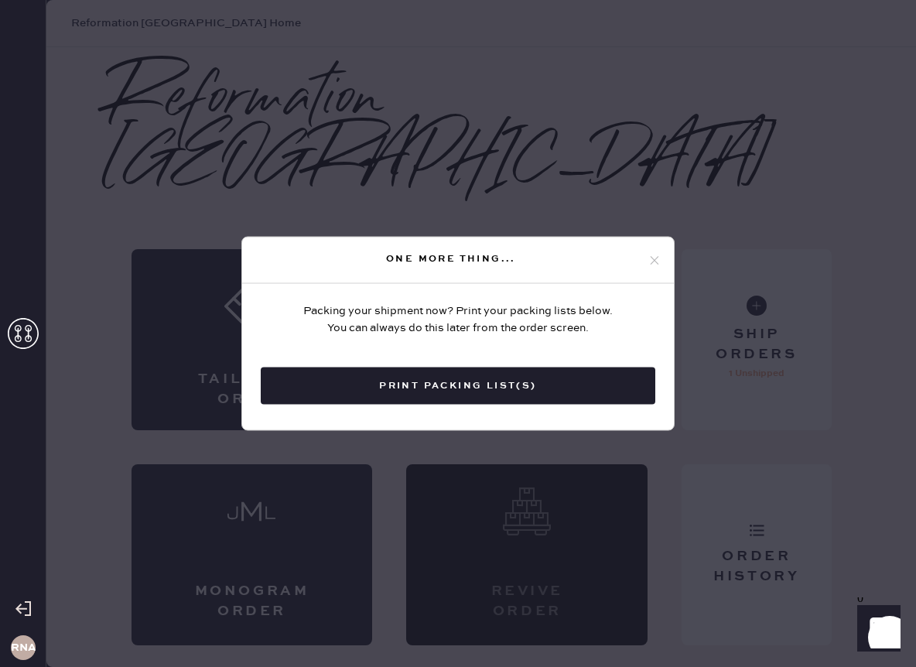
click at [656, 262] on icon at bounding box center [655, 260] width 14 height 14
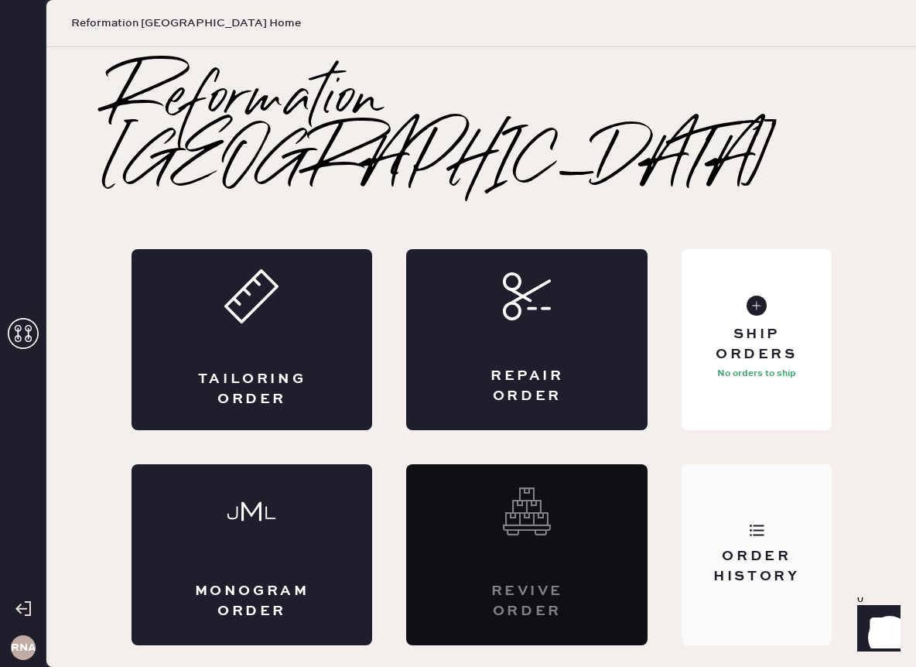
click at [730, 547] on div "Order History" at bounding box center [756, 566] width 125 height 39
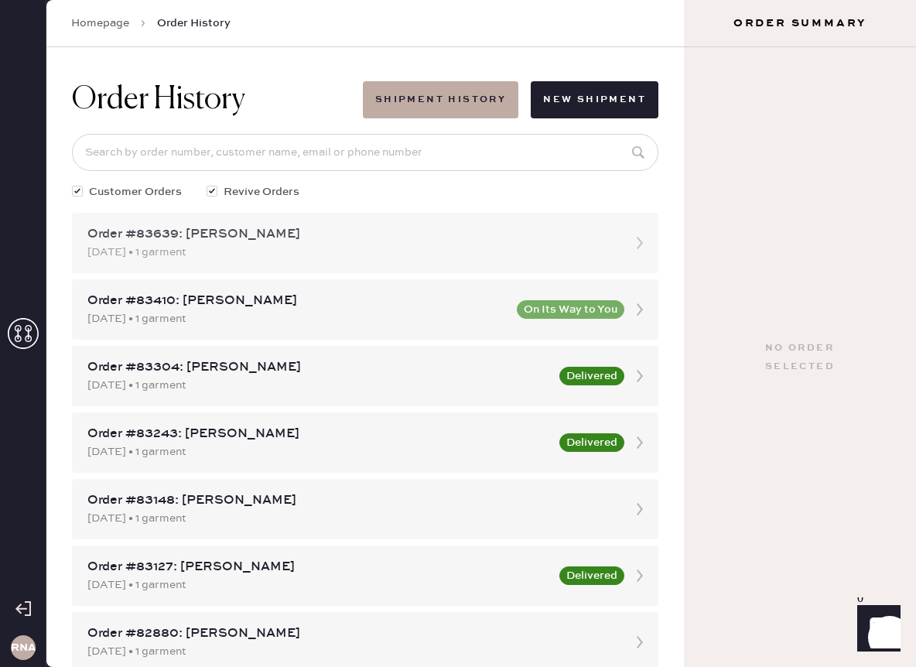
click at [351, 238] on div "Order #83639: [PERSON_NAME]" at bounding box center [351, 234] width 528 height 19
